Goal: Register for event/course

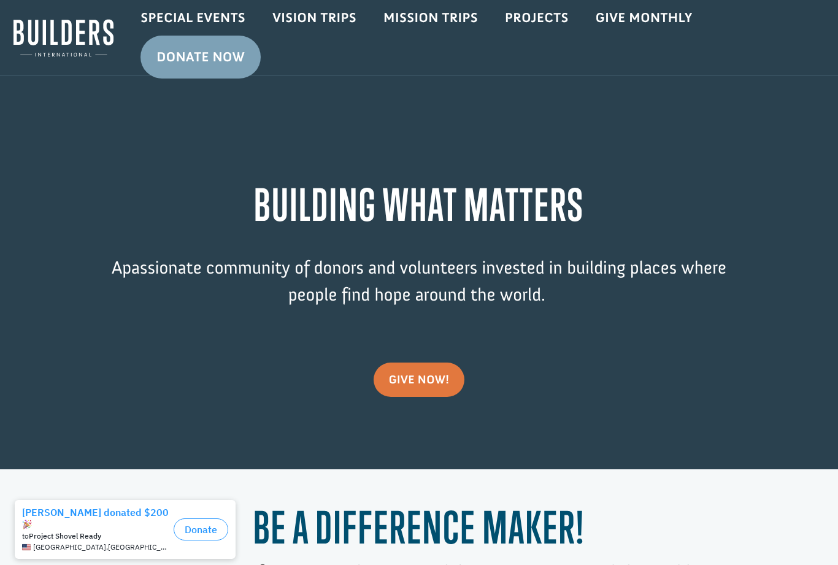
click at [313, 19] on link "Vision Trips" at bounding box center [314, 18] width 111 height 36
click at [194, 17] on link "Special Events" at bounding box center [193, 18] width 132 height 36
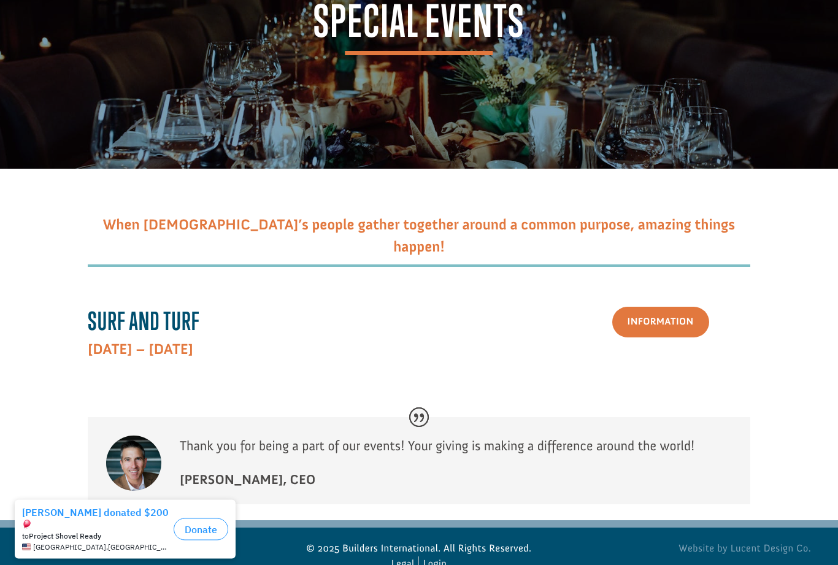
scroll to position [124, 0]
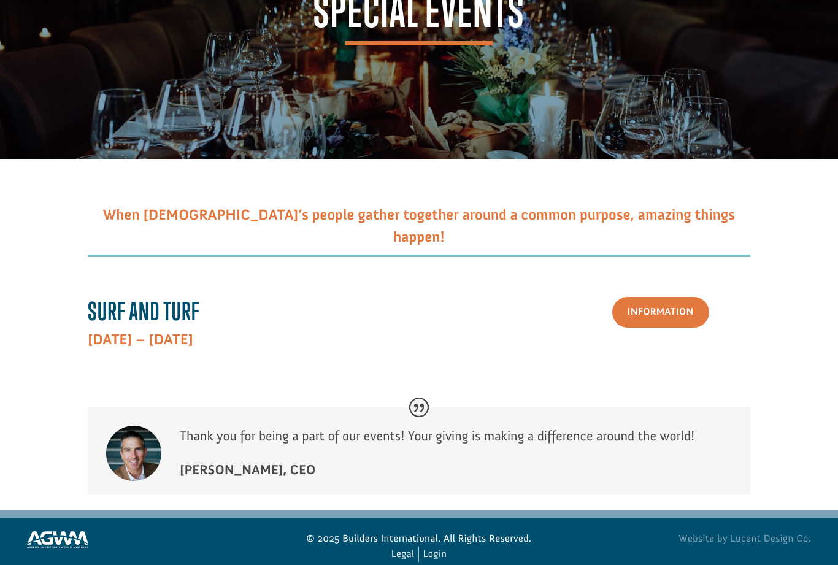
click at [668, 328] on link "Information" at bounding box center [660, 312] width 97 height 31
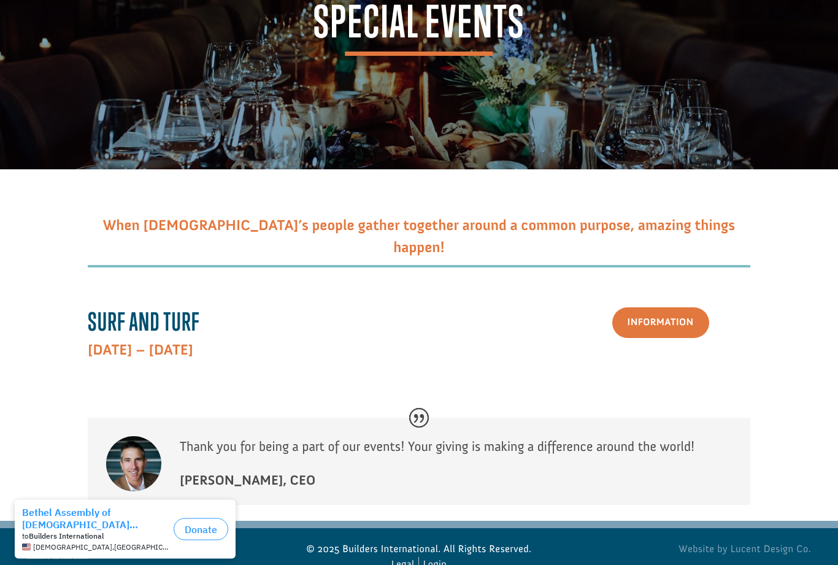
scroll to position [113, 0]
click at [662, 339] on link "Information" at bounding box center [660, 322] width 97 height 31
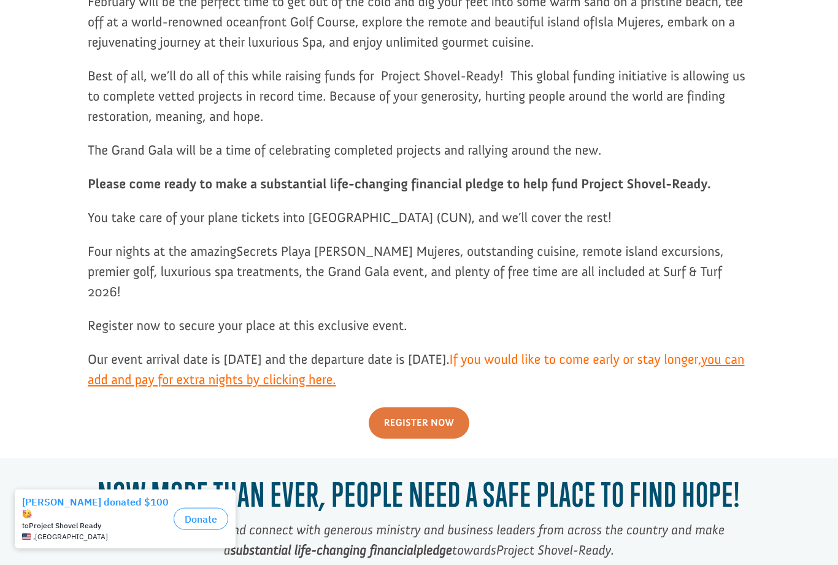
scroll to position [1118, 0]
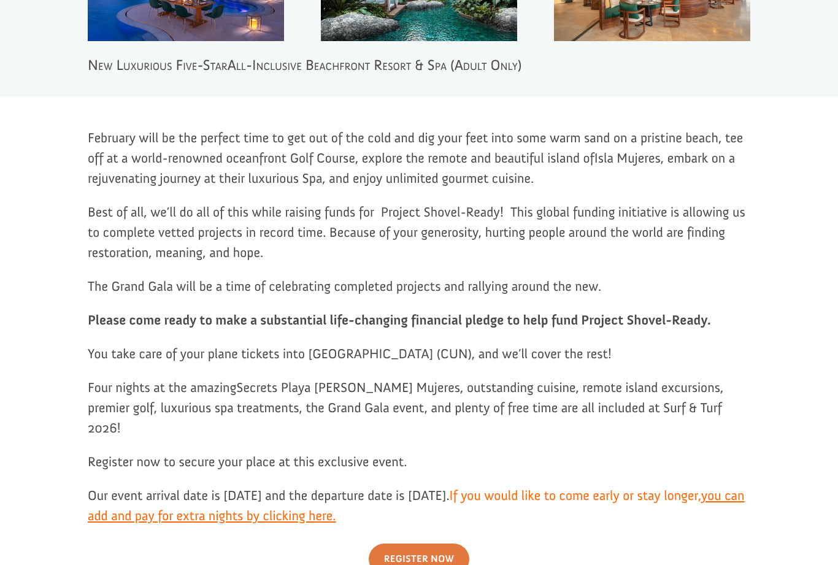
click at [492, 488] on link "you can add and pay for extra nights by clicking here." at bounding box center [416, 509] width 657 height 43
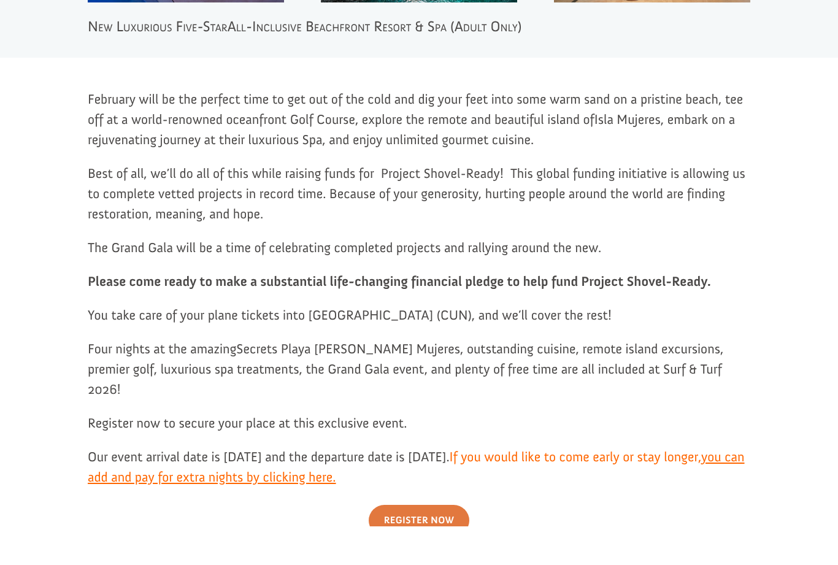
scroll to position [1021, 0]
